Goal: Task Accomplishment & Management: Complete application form

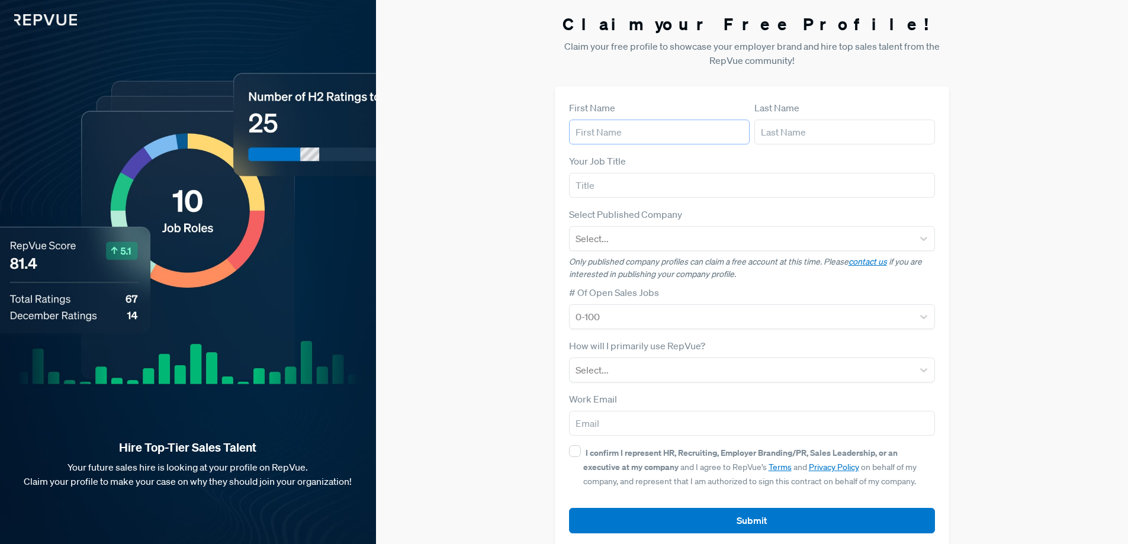
click at [621, 132] on input "text" at bounding box center [659, 132] width 181 height 25
type input "[PERSON_NAME]"
type input "Gurully Technologies"
type input "[EMAIL_ADDRESS][DOMAIN_NAME]"
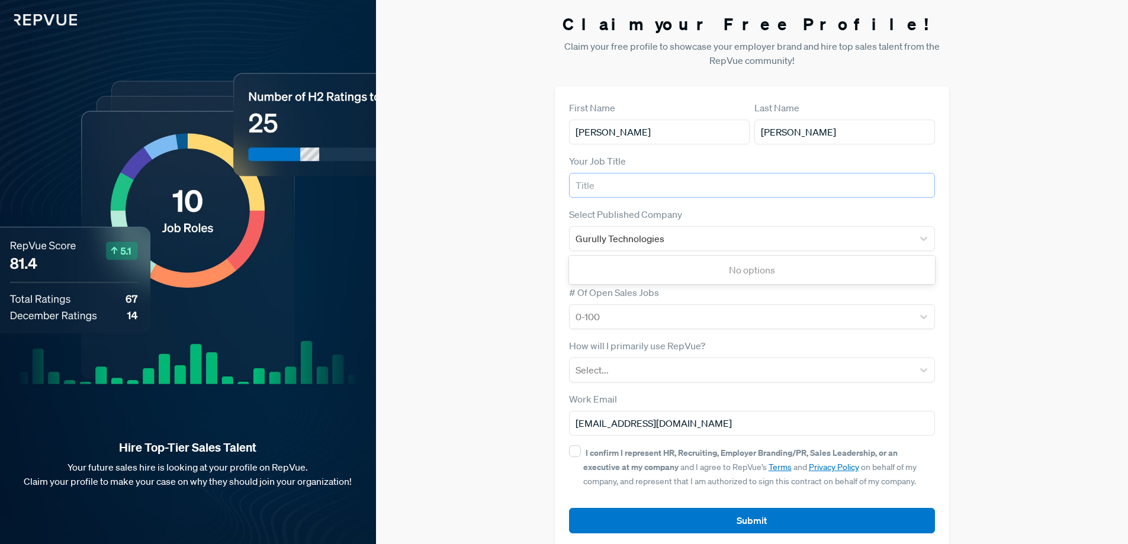
click at [609, 181] on input "text" at bounding box center [752, 185] width 367 height 25
type input "Co-founder"
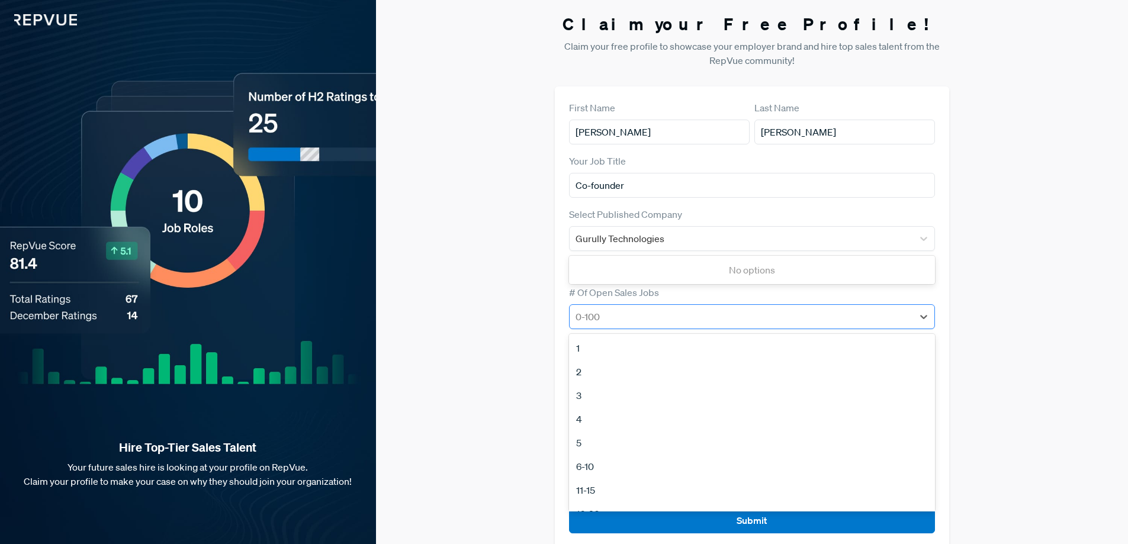
click at [632, 314] on div at bounding box center [742, 317] width 332 height 17
click at [585, 346] on div "1" at bounding box center [752, 348] width 367 height 24
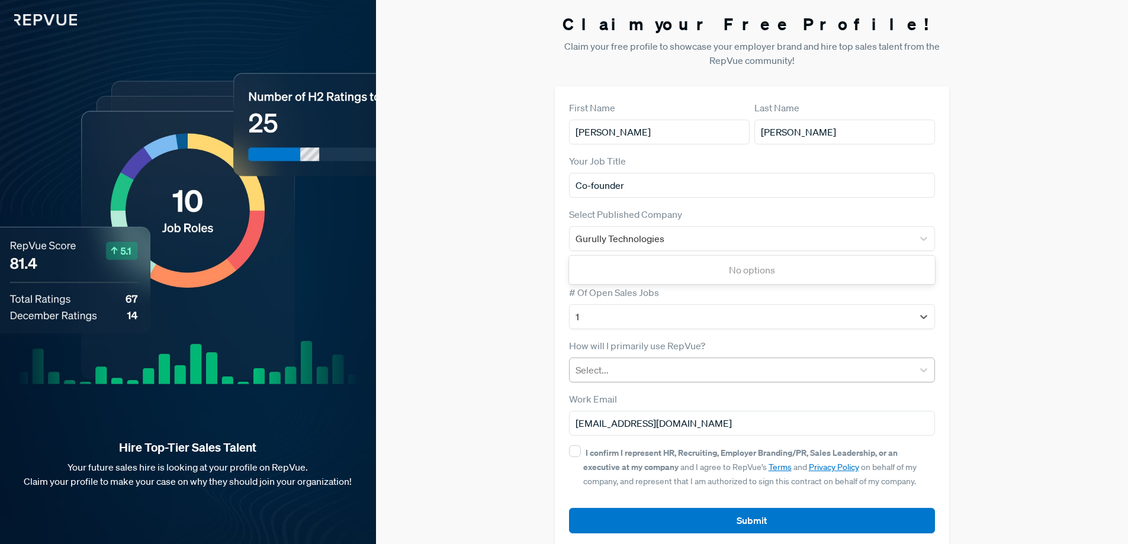
scroll to position [18, 0]
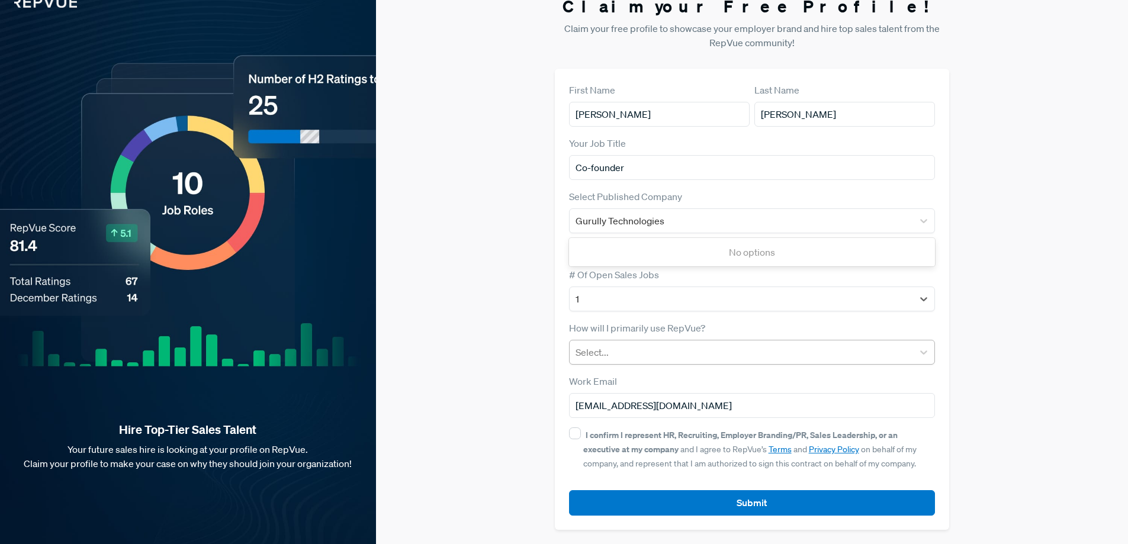
click at [640, 354] on div at bounding box center [742, 352] width 332 height 17
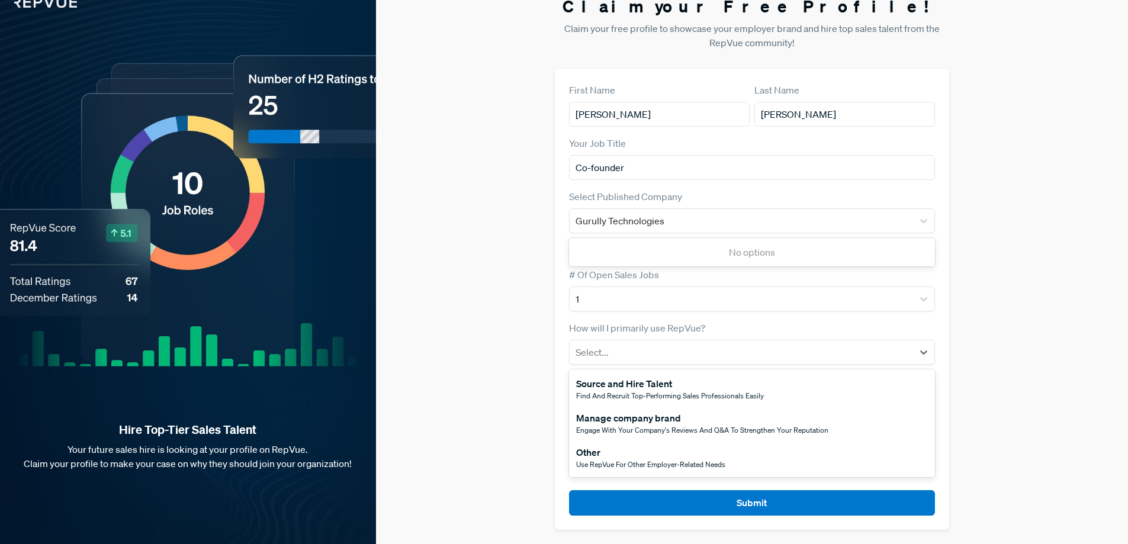
click at [636, 391] on span "Find and recruit top-performing sales professionals easily" at bounding box center [670, 396] width 188 height 10
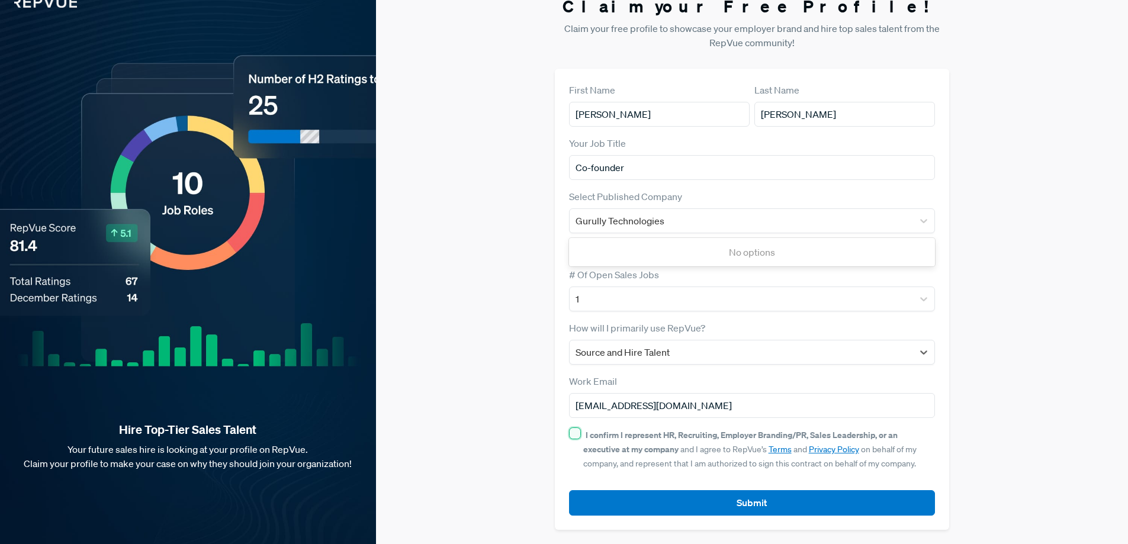
click at [574, 435] on input "I confirm I represent HR, Recruiting, Employer Branding/PR, Sales Leadership, o…" at bounding box center [575, 434] width 12 height 12
checkbox input "true"
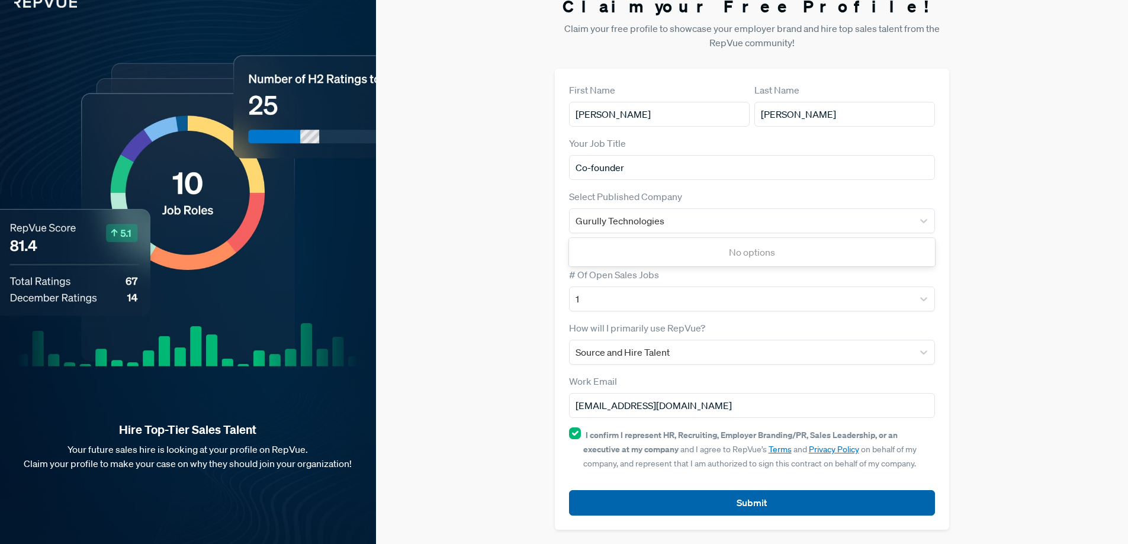
click at [781, 510] on button "Submit" at bounding box center [752, 502] width 367 height 25
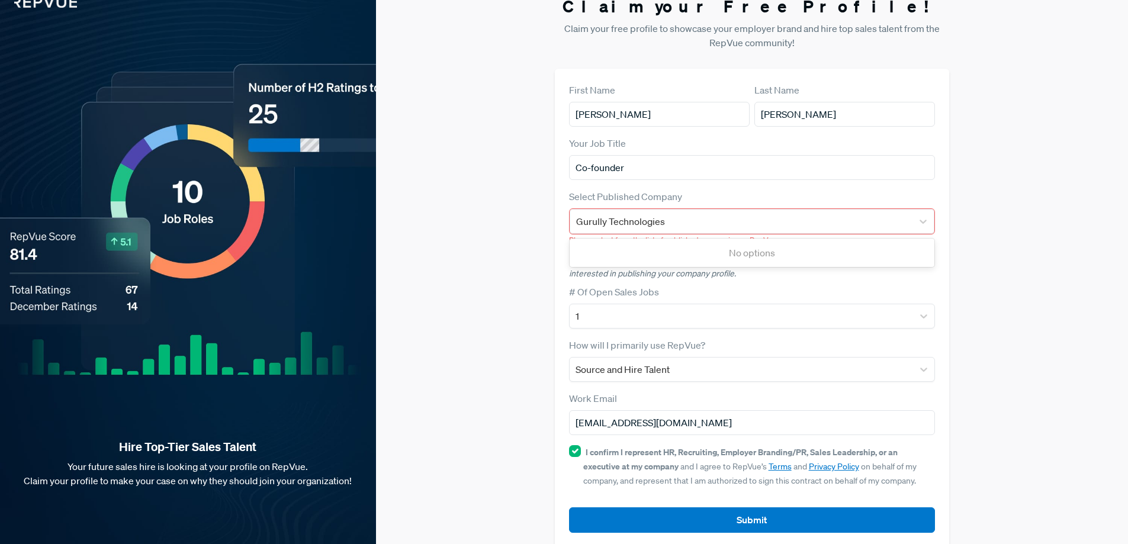
click at [709, 256] on div "No options" at bounding box center [752, 253] width 365 height 24
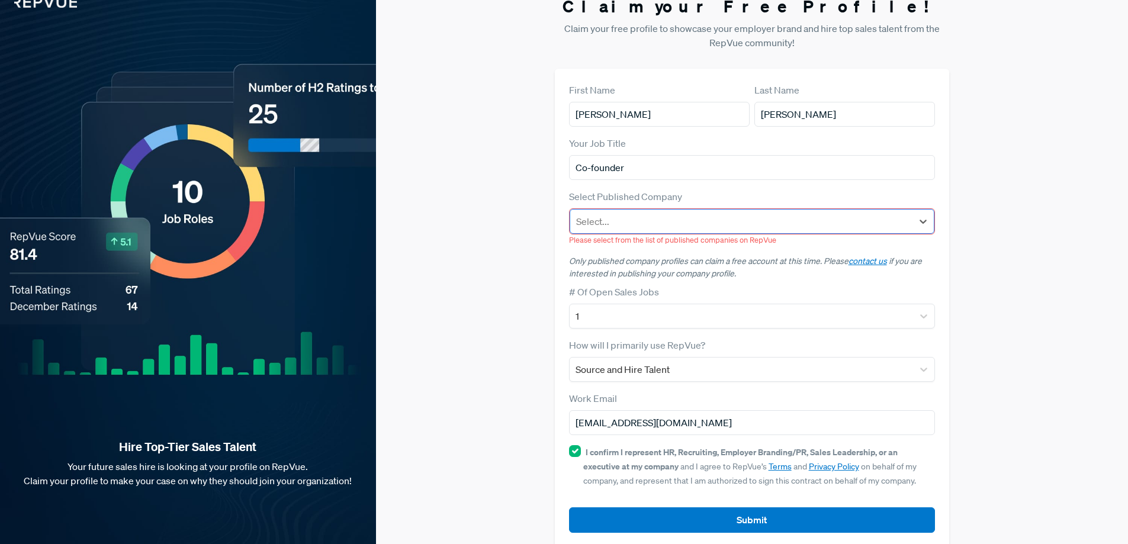
click at [842, 222] on div at bounding box center [741, 221] width 331 height 17
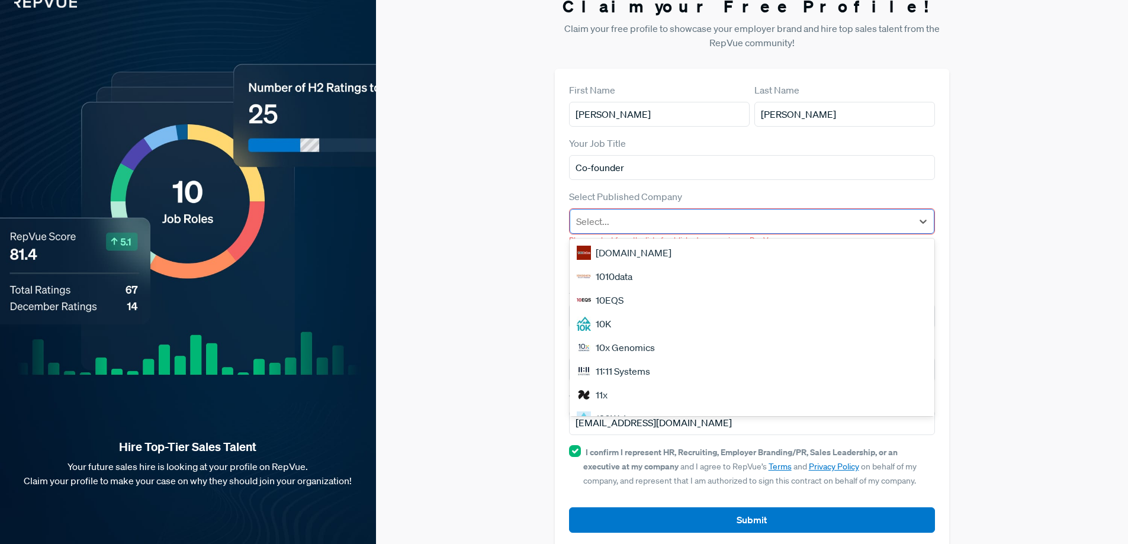
click at [842, 222] on div at bounding box center [741, 221] width 331 height 17
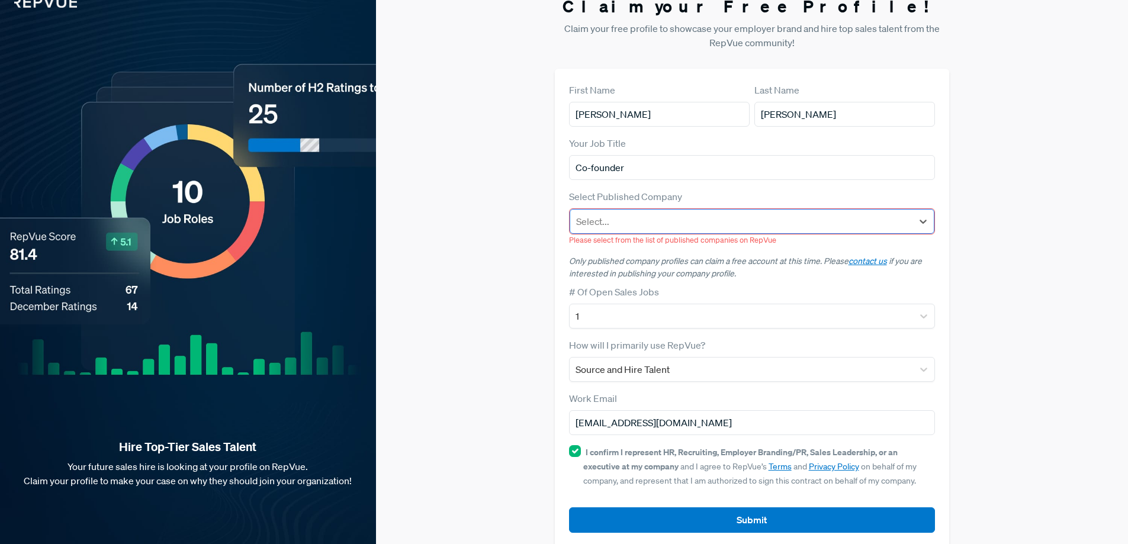
click at [842, 222] on div at bounding box center [741, 221] width 331 height 17
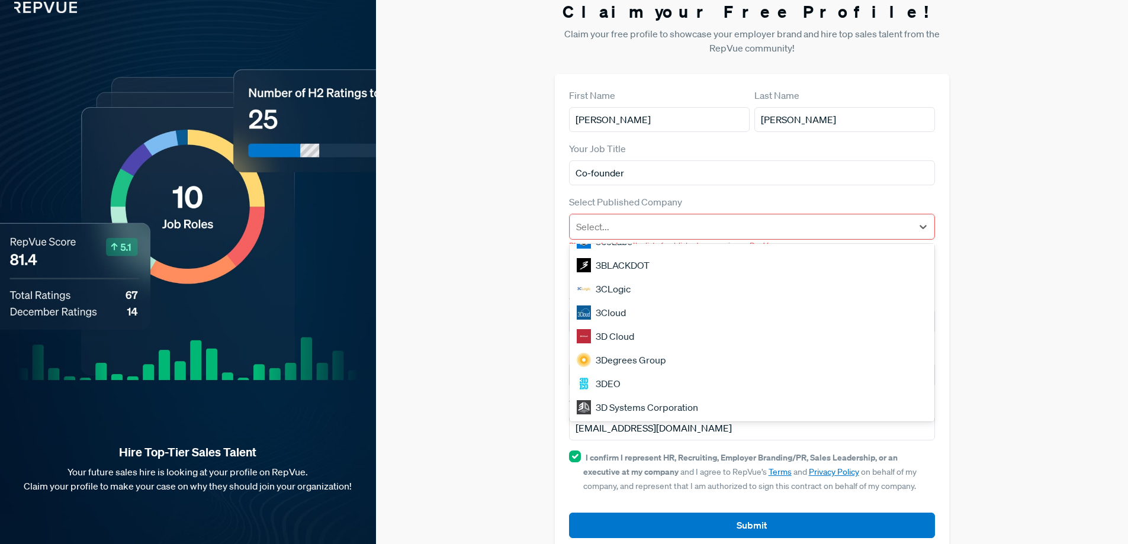
scroll to position [0, 0]
